Goal: Transaction & Acquisition: Purchase product/service

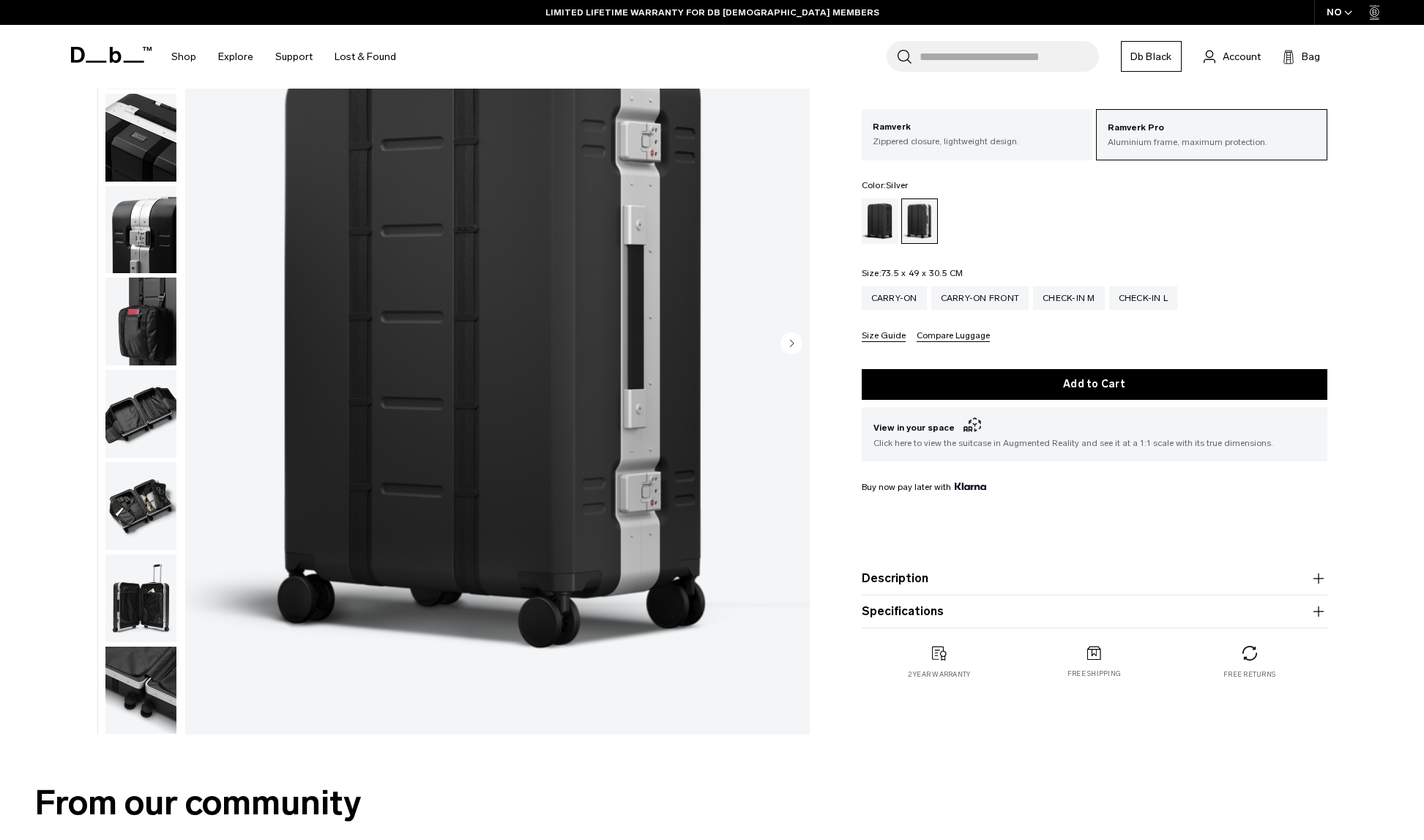
scroll to position [147, 0]
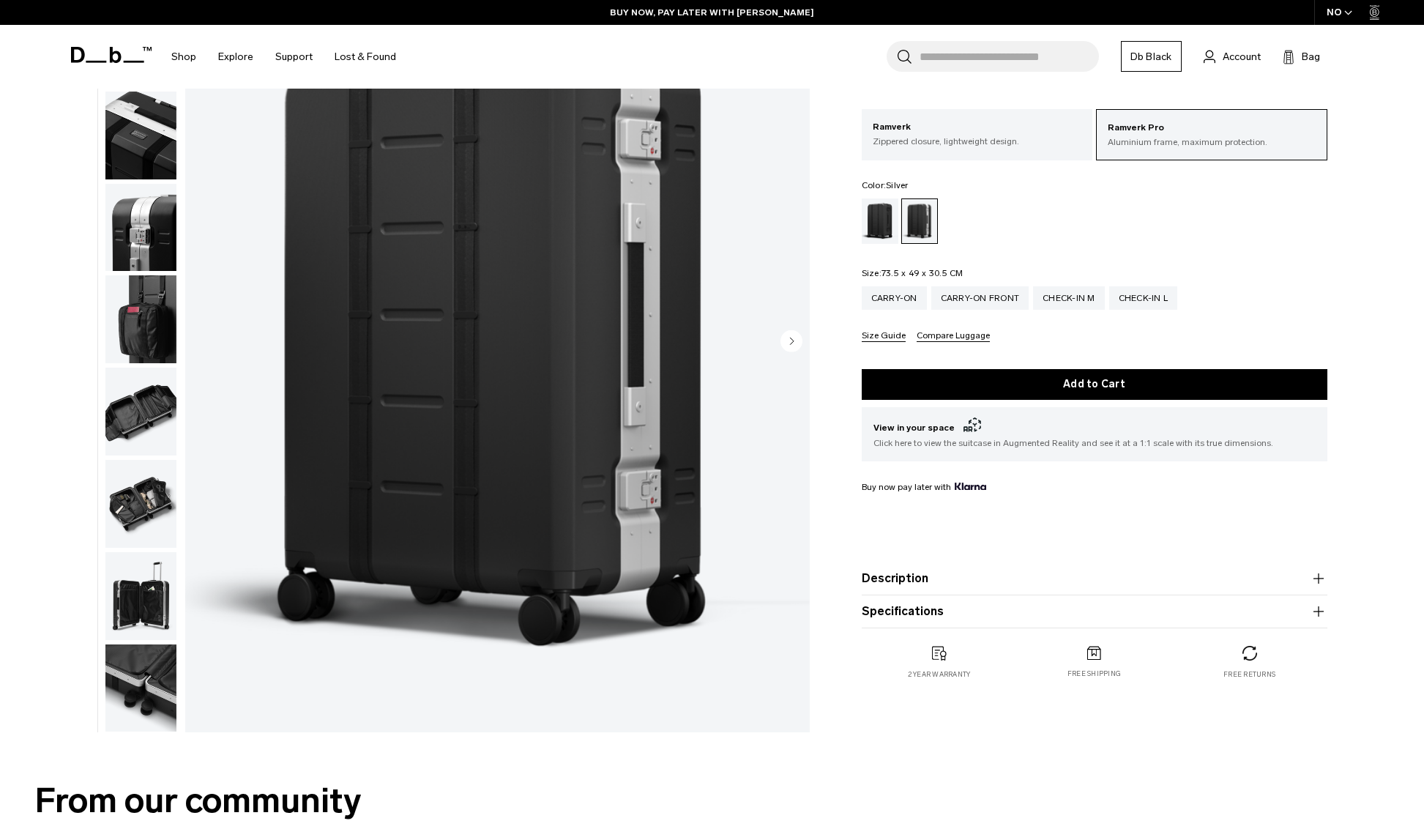
click at [153, 403] on img "button" at bounding box center [141, 411] width 71 height 87
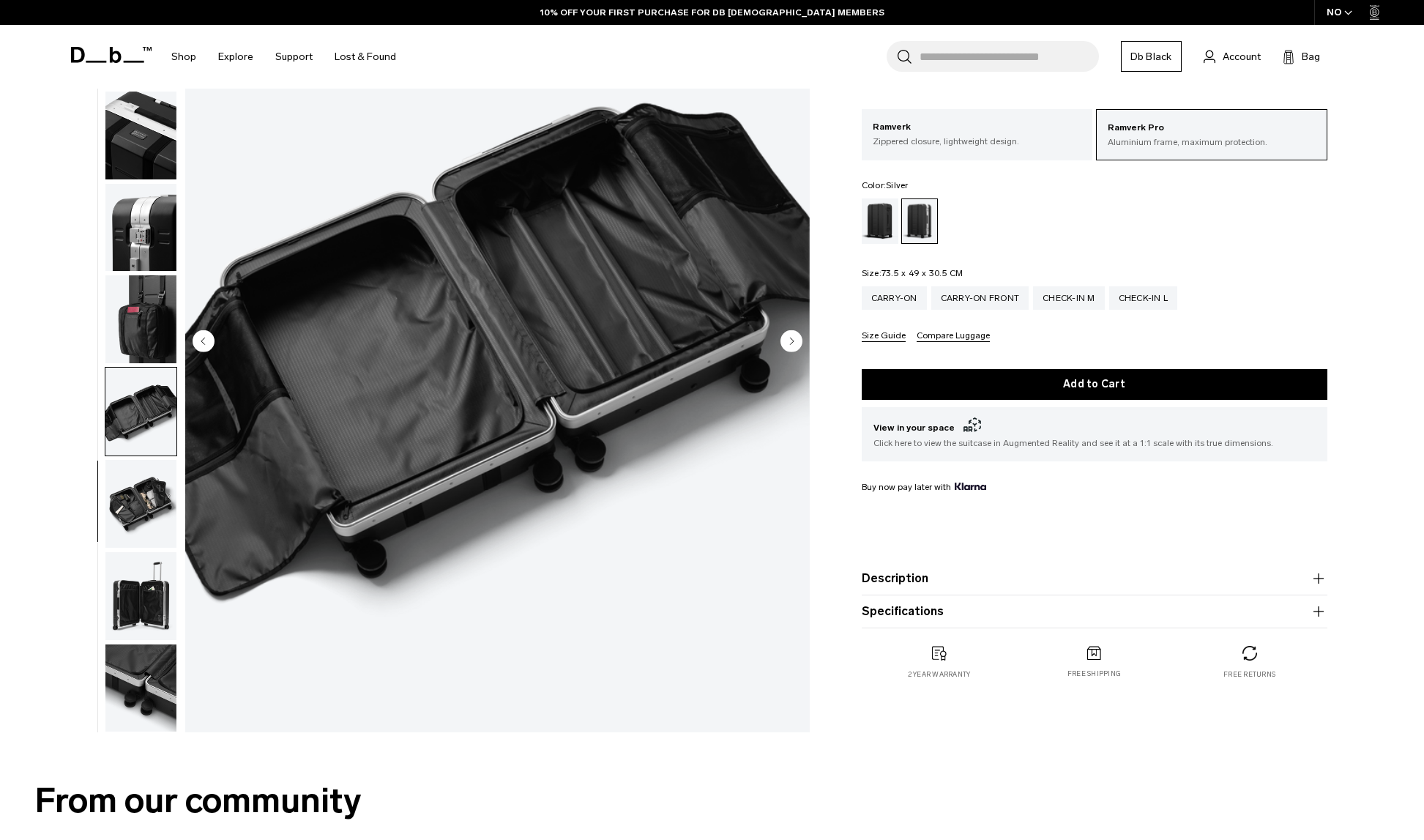
scroll to position [195, 0]
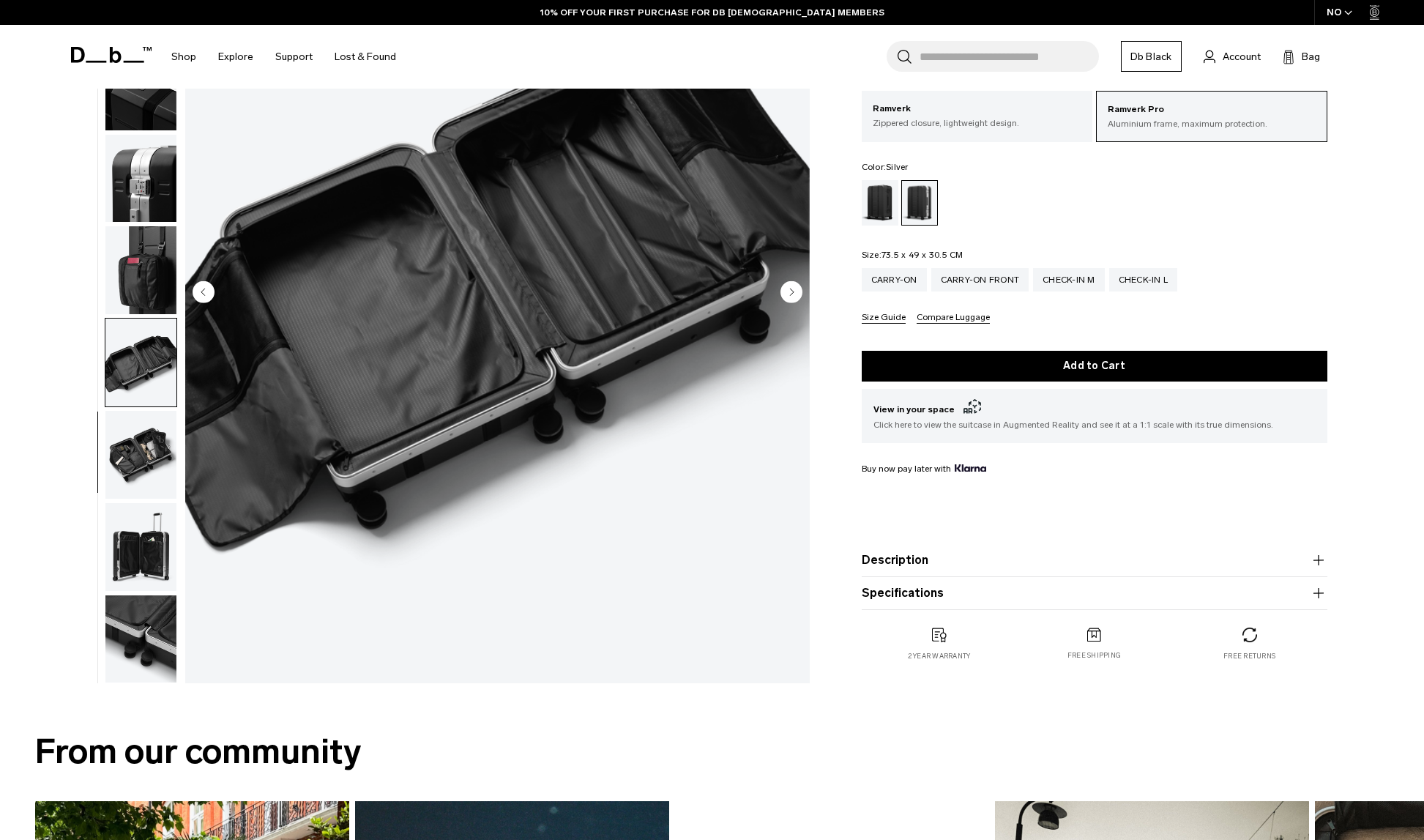
click at [142, 450] on img "button" at bounding box center [141, 454] width 71 height 87
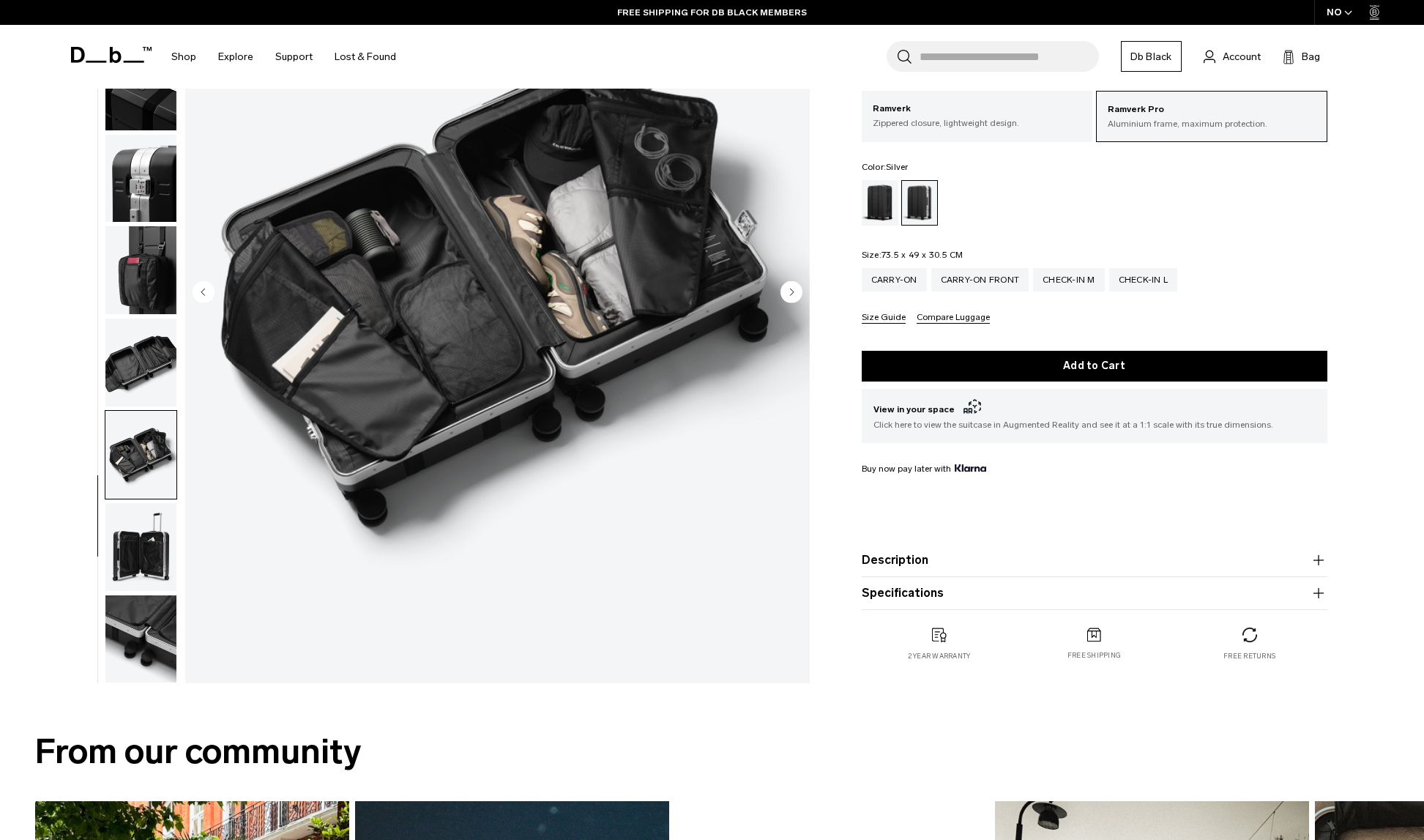
click at [133, 563] on img "button" at bounding box center [141, 547] width 71 height 87
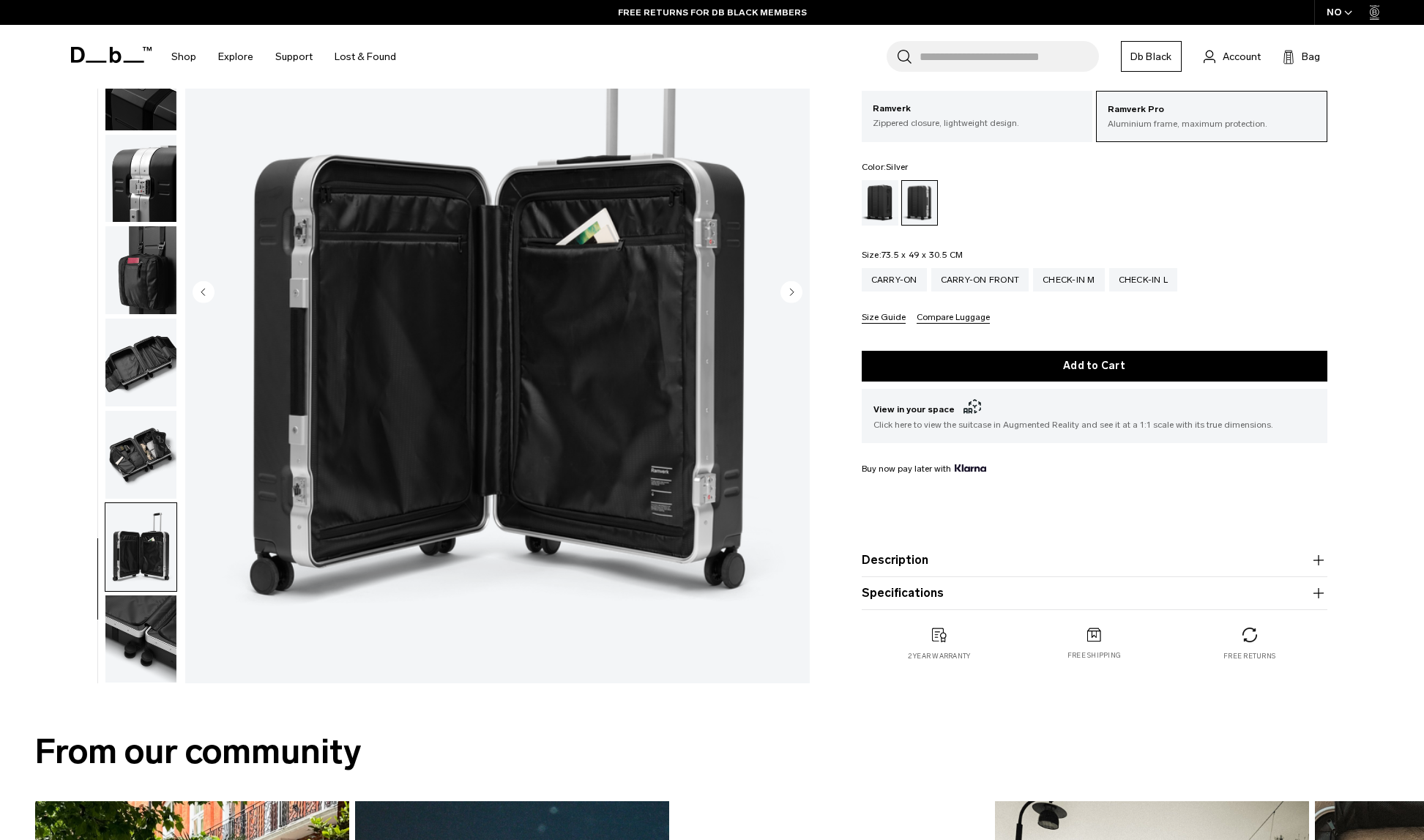
click at [142, 619] on img "button" at bounding box center [141, 639] width 71 height 87
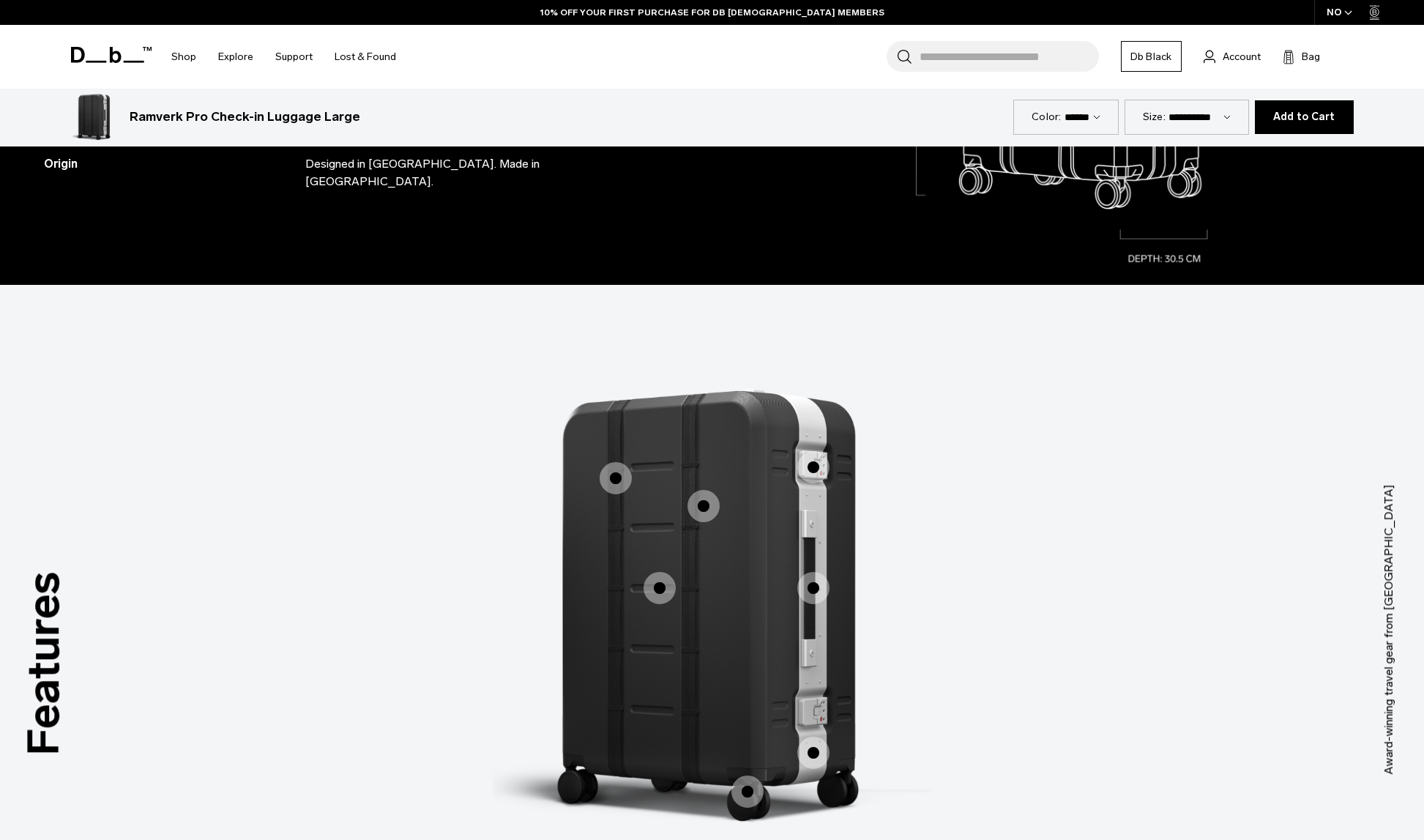
scroll to position [2100, 0]
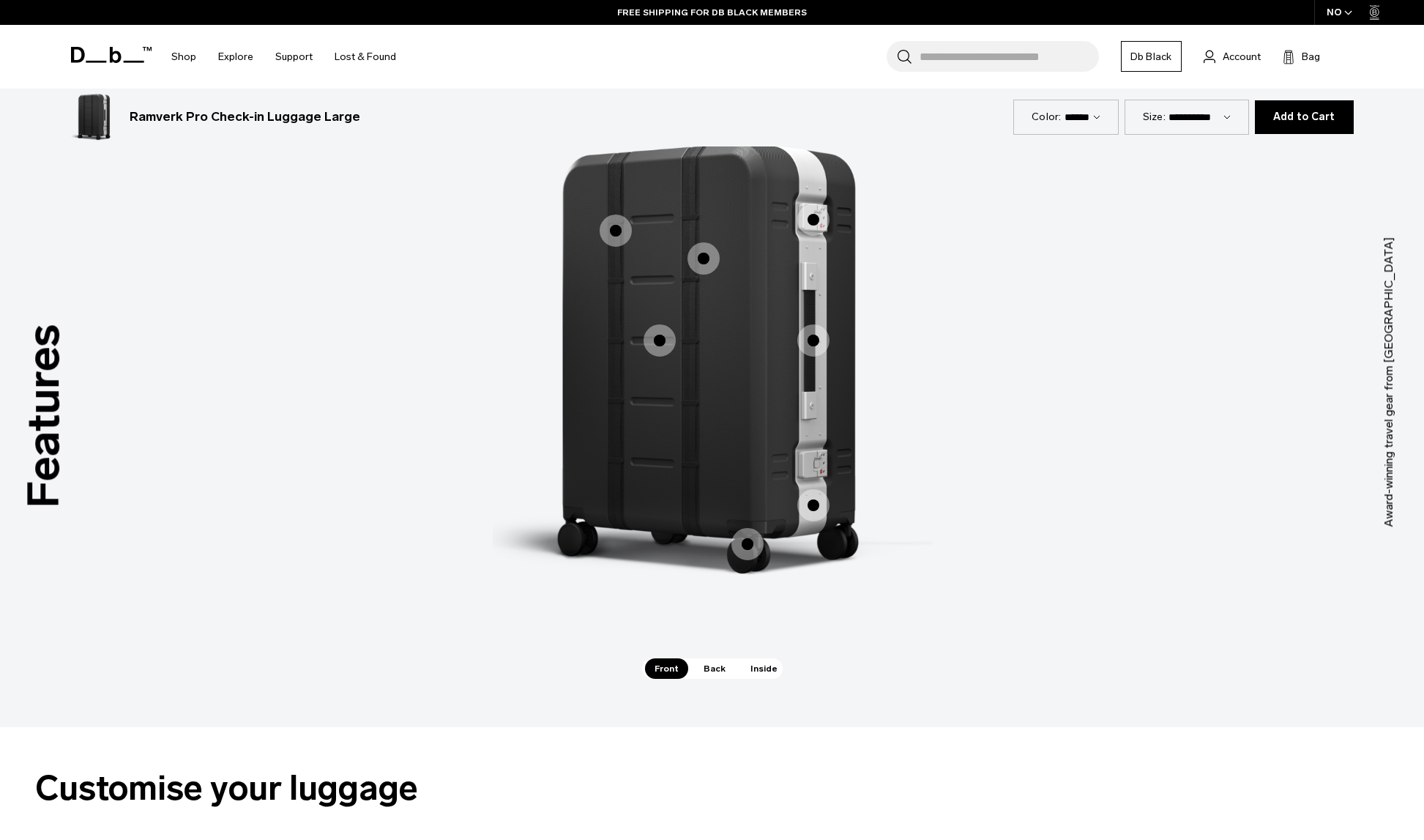
click at [661, 341] on span "1 / 3" at bounding box center [660, 340] width 32 height 32
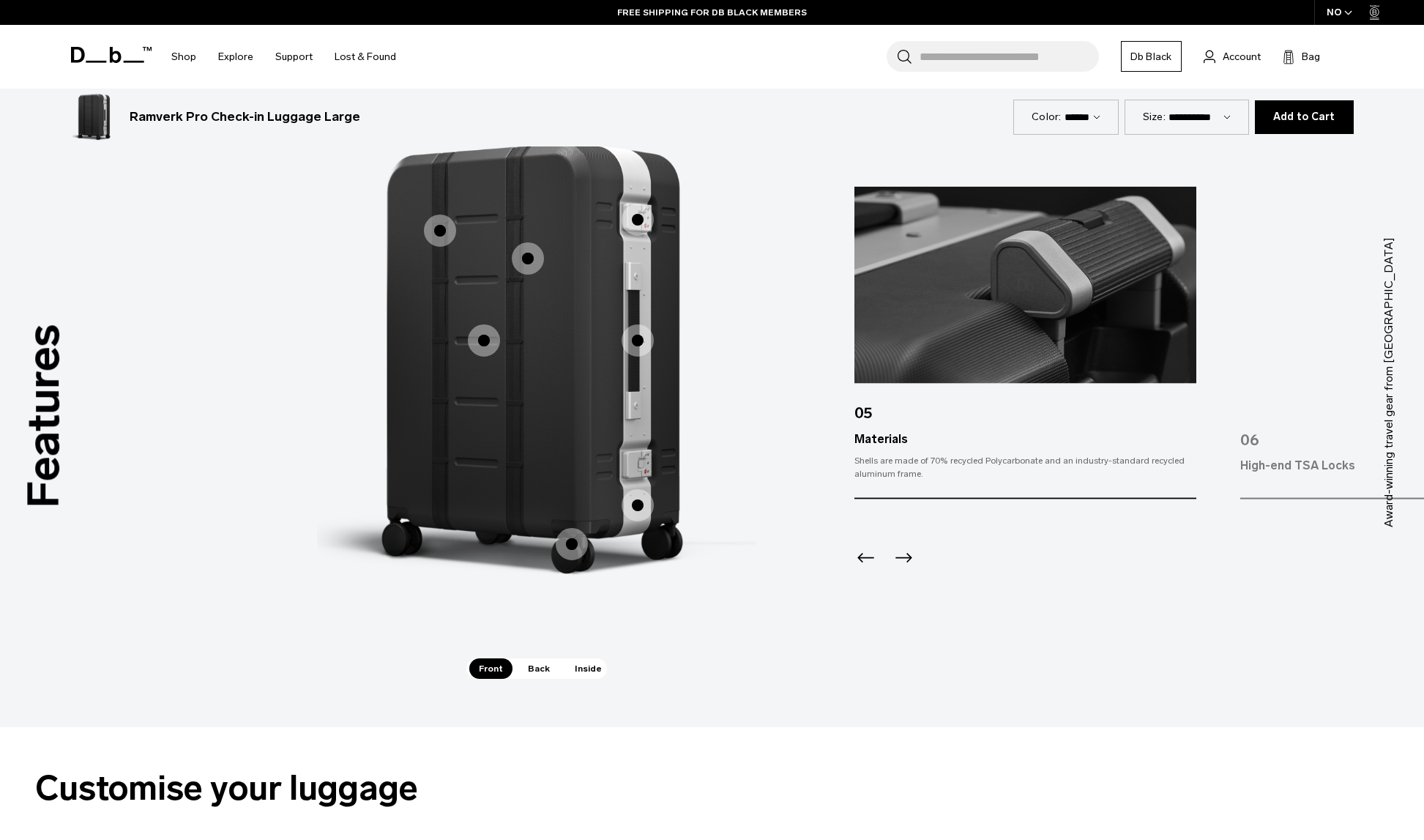
click at [531, 257] on span "1 / 3" at bounding box center [527, 258] width 32 height 32
click at [639, 338] on span "1 / 3" at bounding box center [637, 340] width 32 height 32
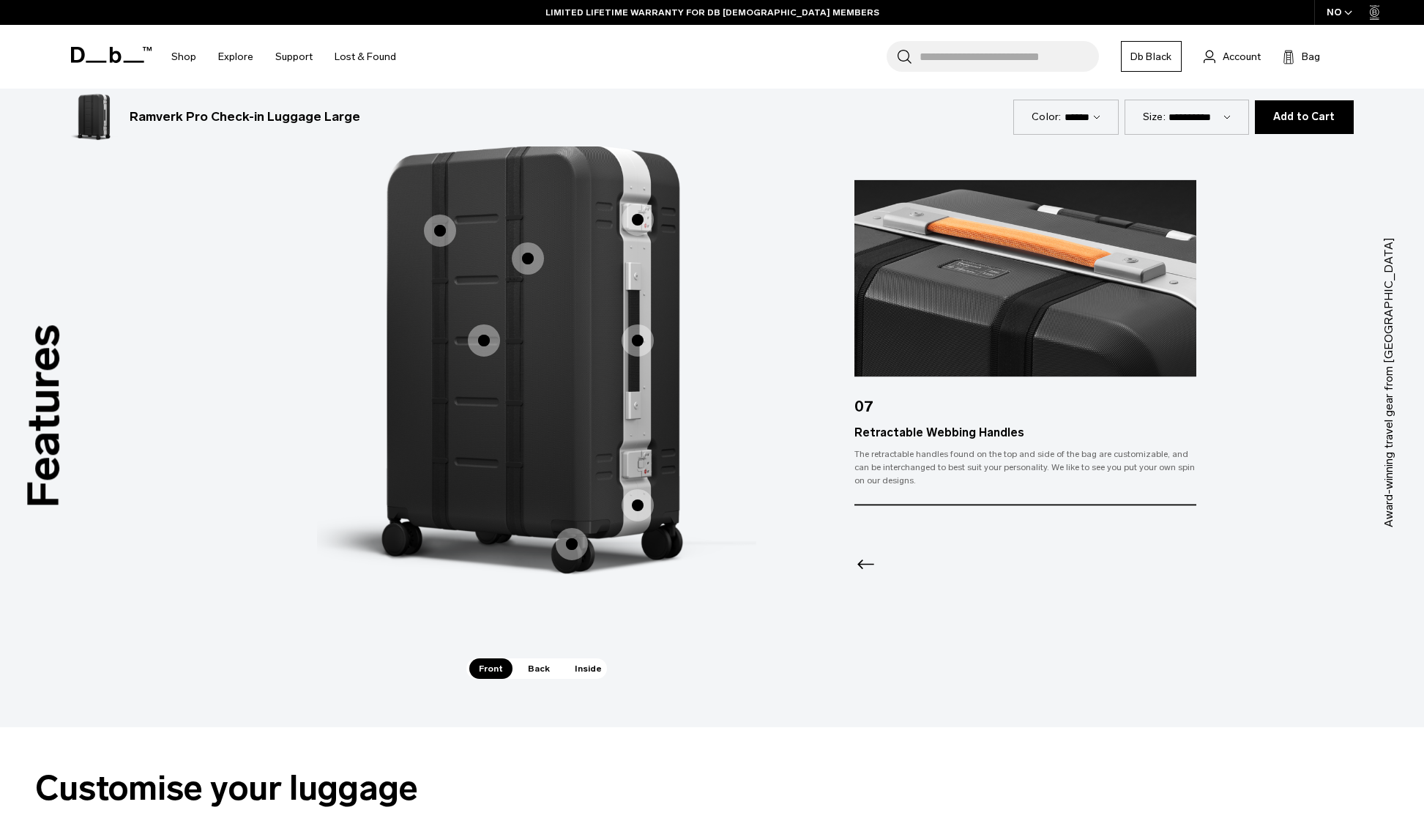
click at [1025, 250] on img "7 / 7" at bounding box center [1026, 278] width 342 height 197
click at [1034, 247] on img "7 / 7" at bounding box center [1026, 278] width 342 height 197
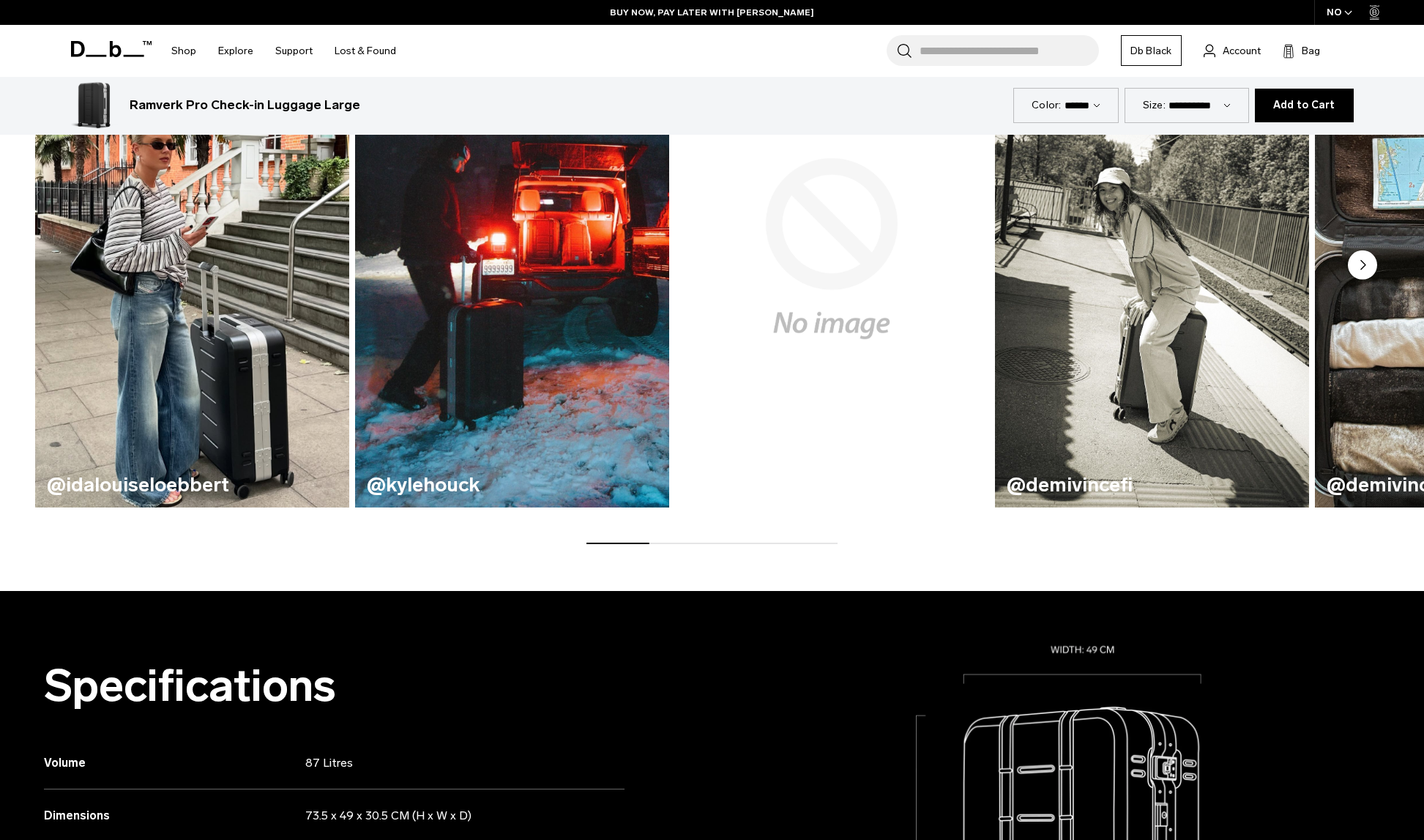
scroll to position [829, 0]
